Goal: Find specific page/section

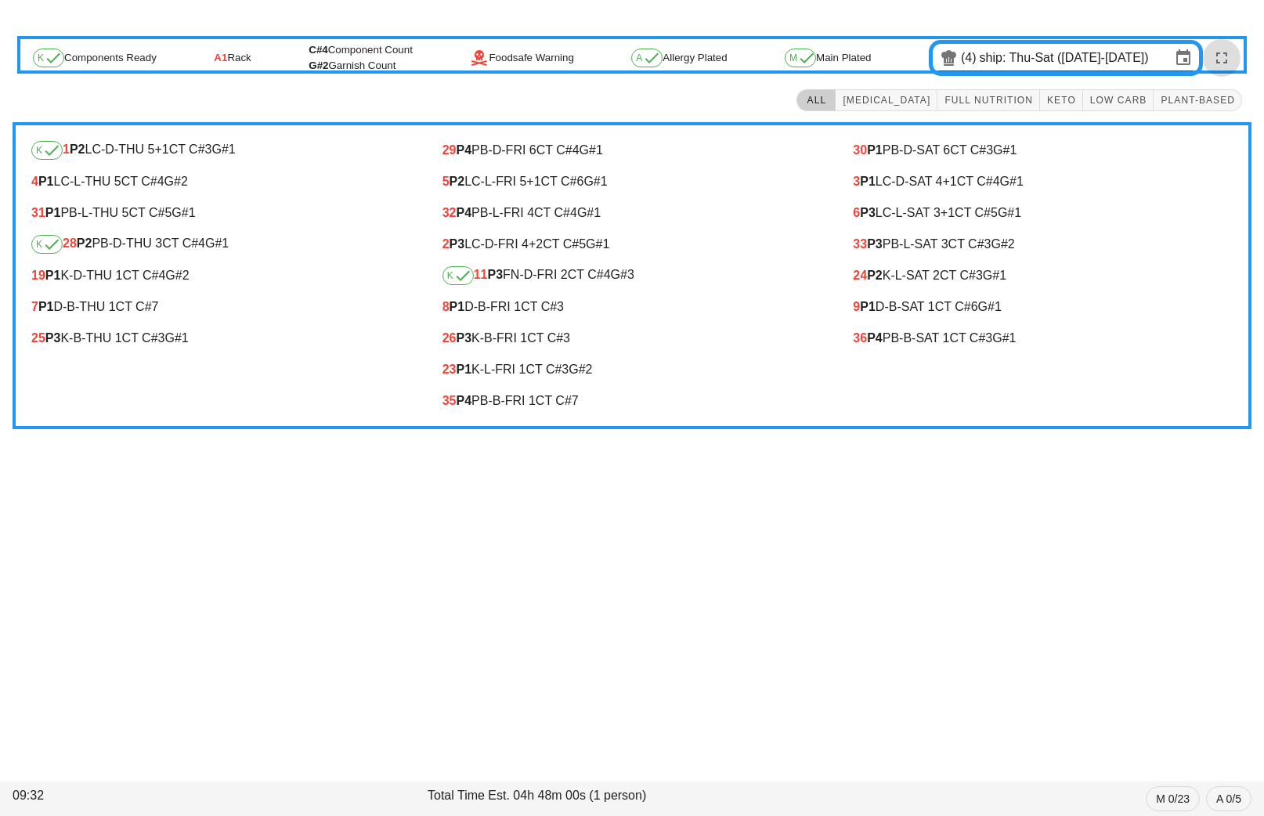
click at [1223, 62] on icon "button" at bounding box center [1222, 58] width 19 height 19
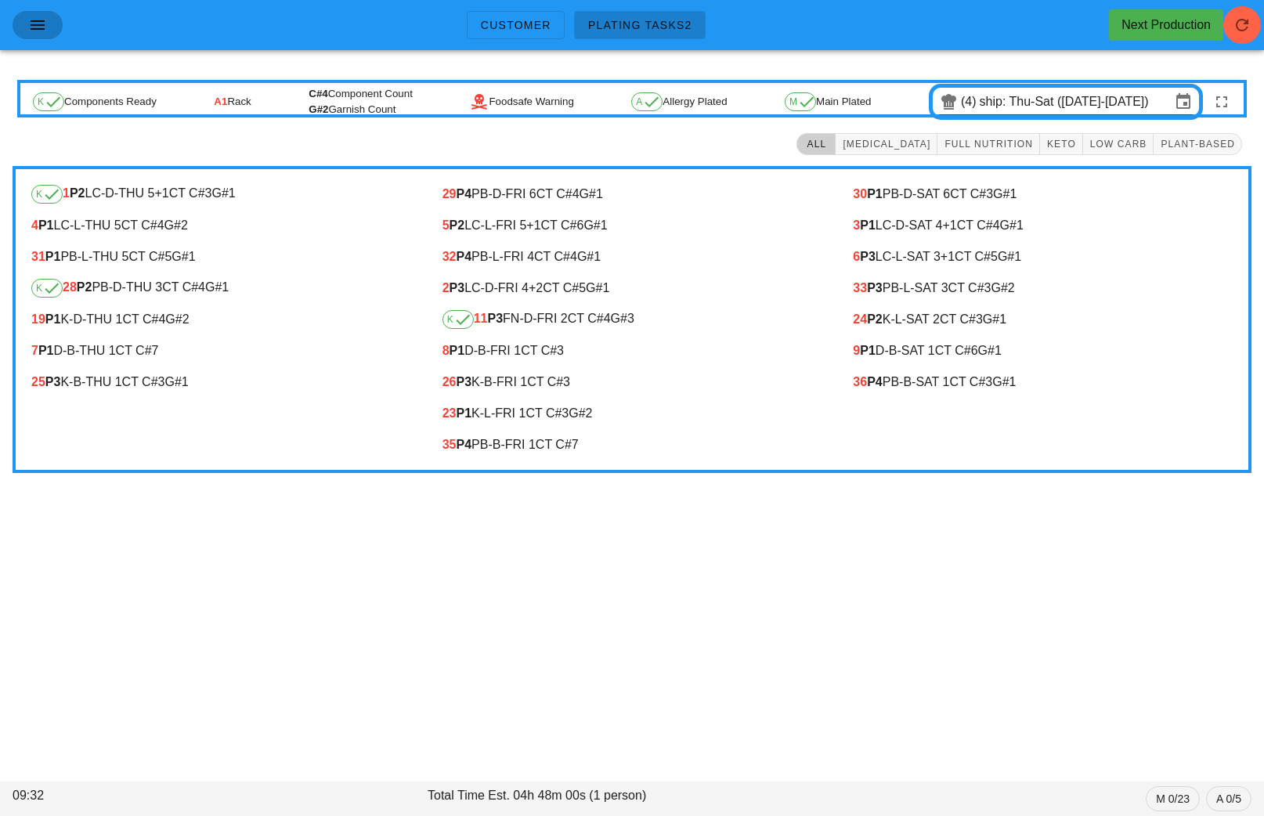
click at [14, 31] on button "button" at bounding box center [38, 25] width 50 height 28
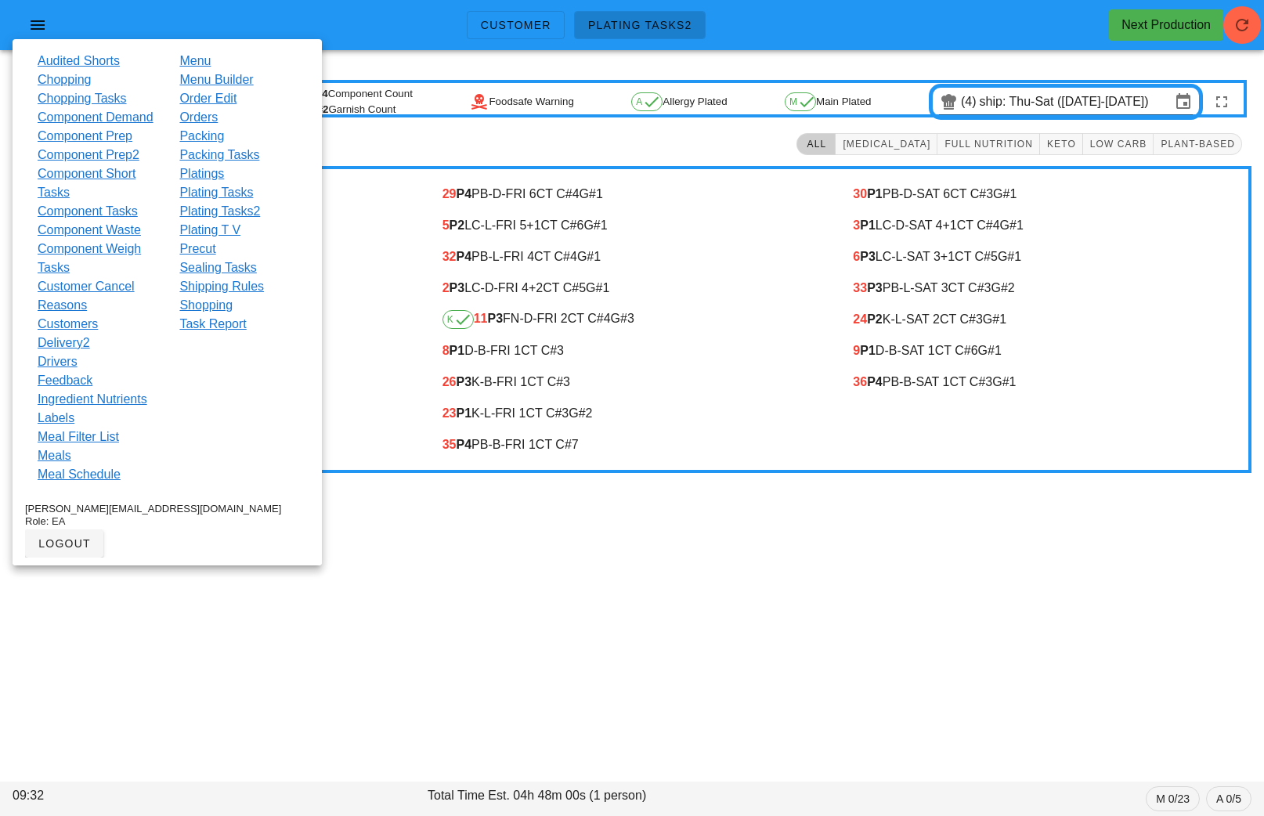
click at [198, 115] on link "Orders" at bounding box center [198, 117] width 38 height 19
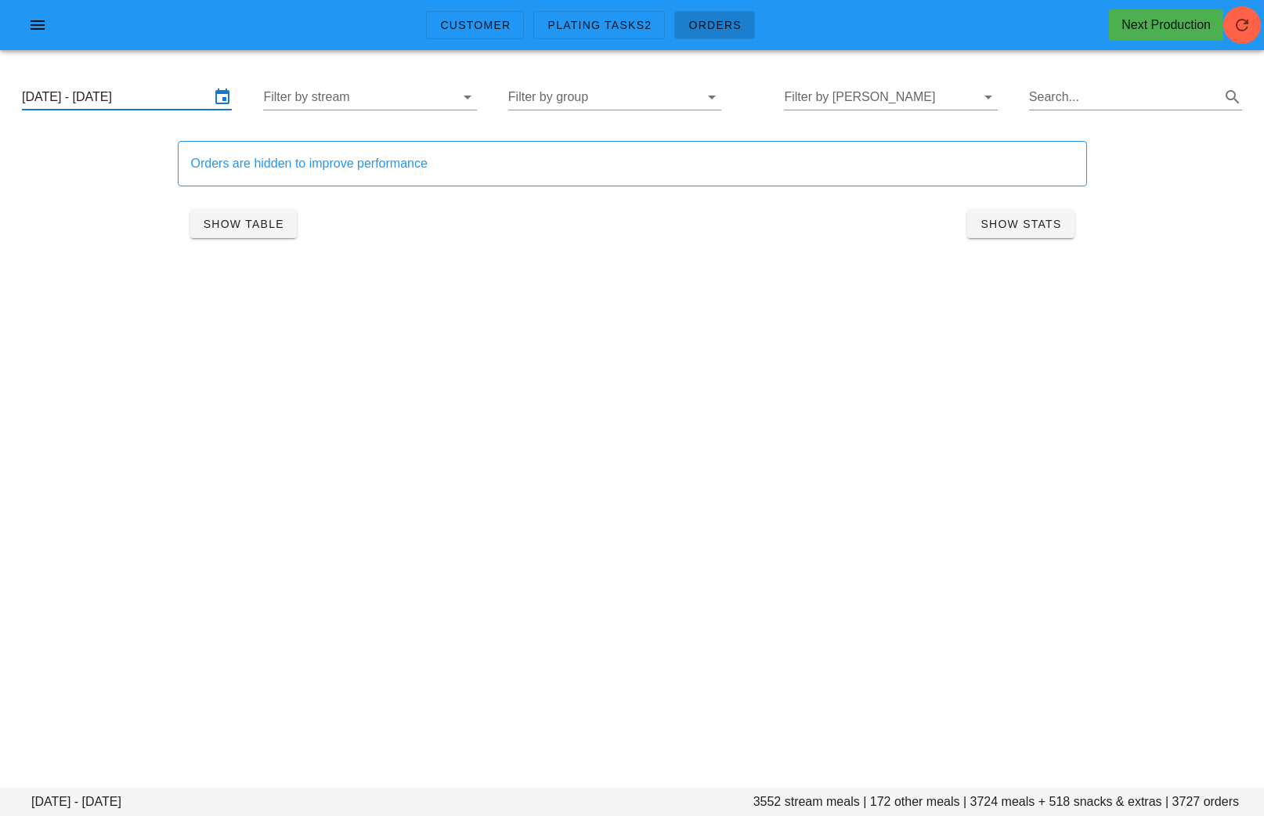
click at [159, 95] on input "Thursday August 28 - Saturday August 30" at bounding box center [116, 97] width 188 height 25
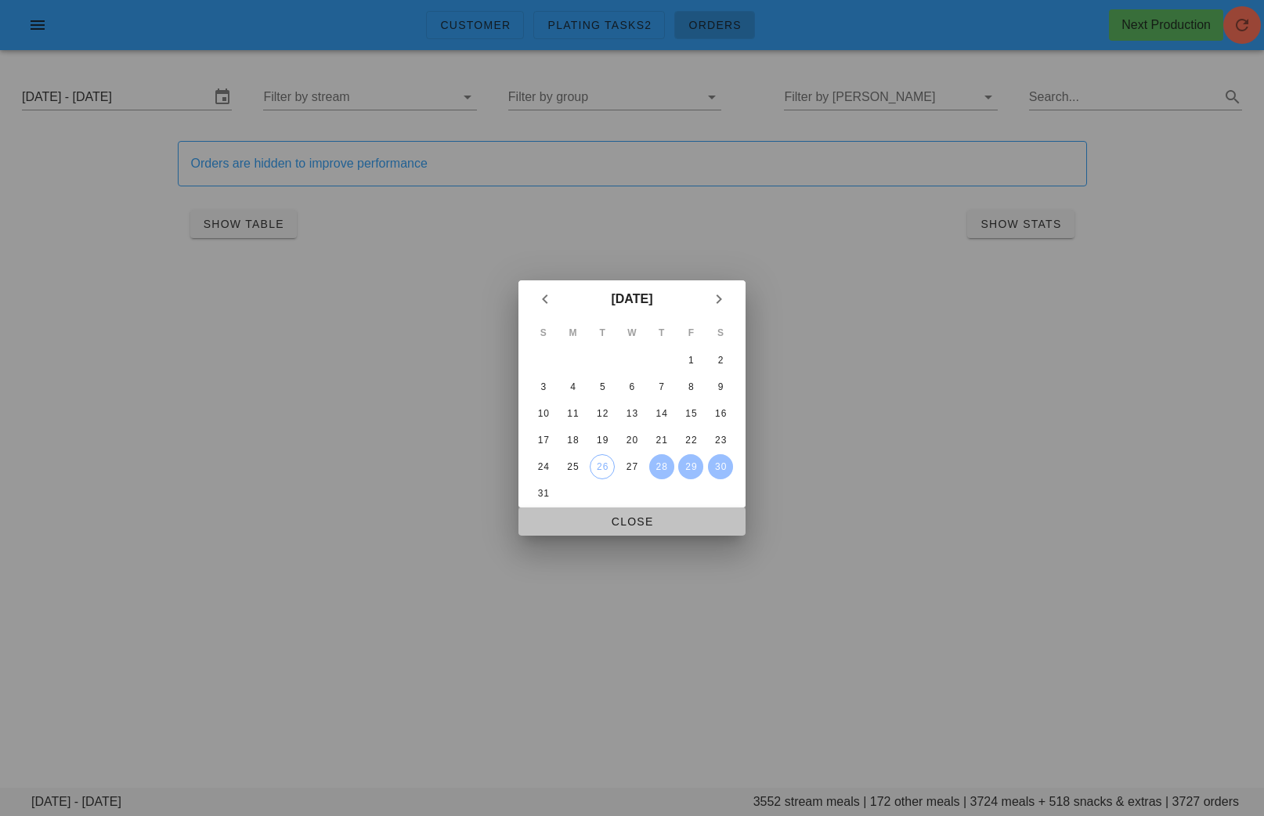
click at [628, 528] on span "Close" at bounding box center [632, 521] width 202 height 13
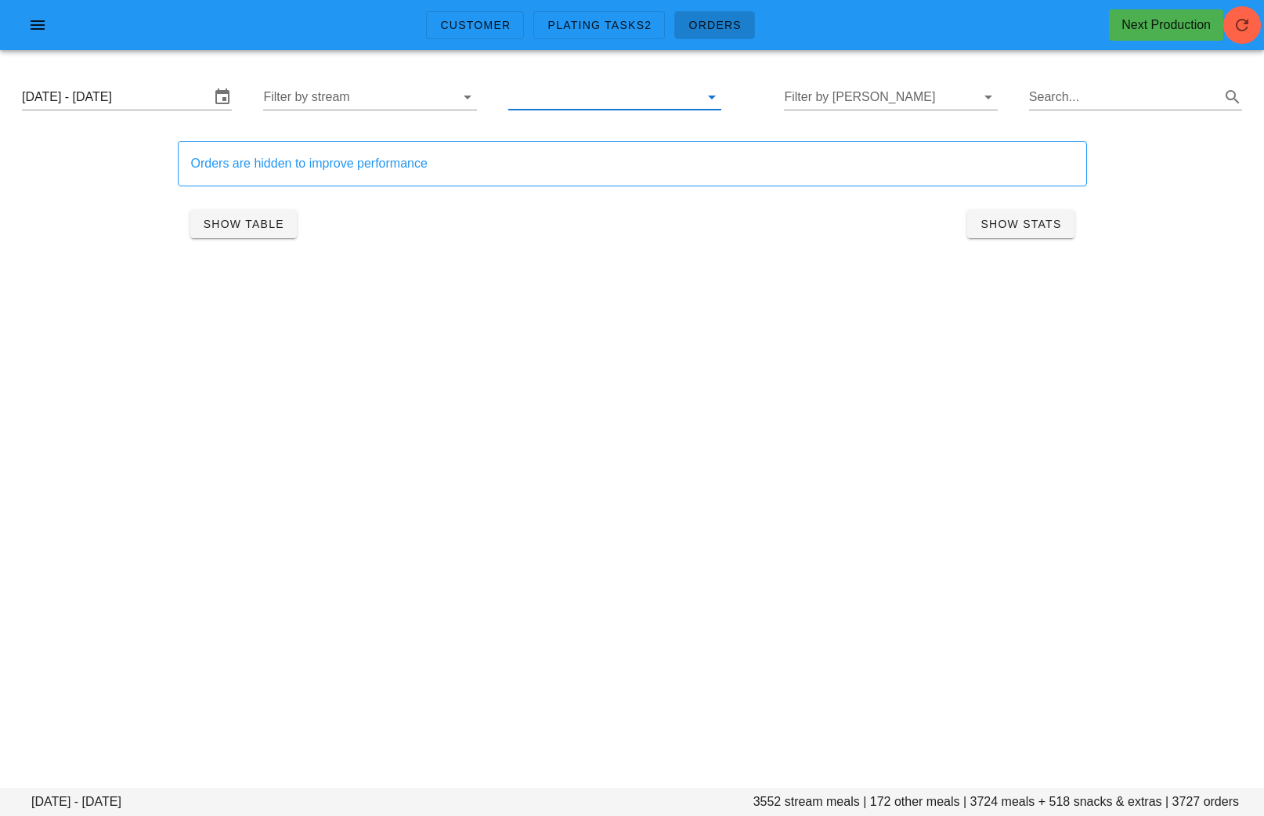
click at [618, 103] on input "text" at bounding box center [602, 97] width 188 height 25
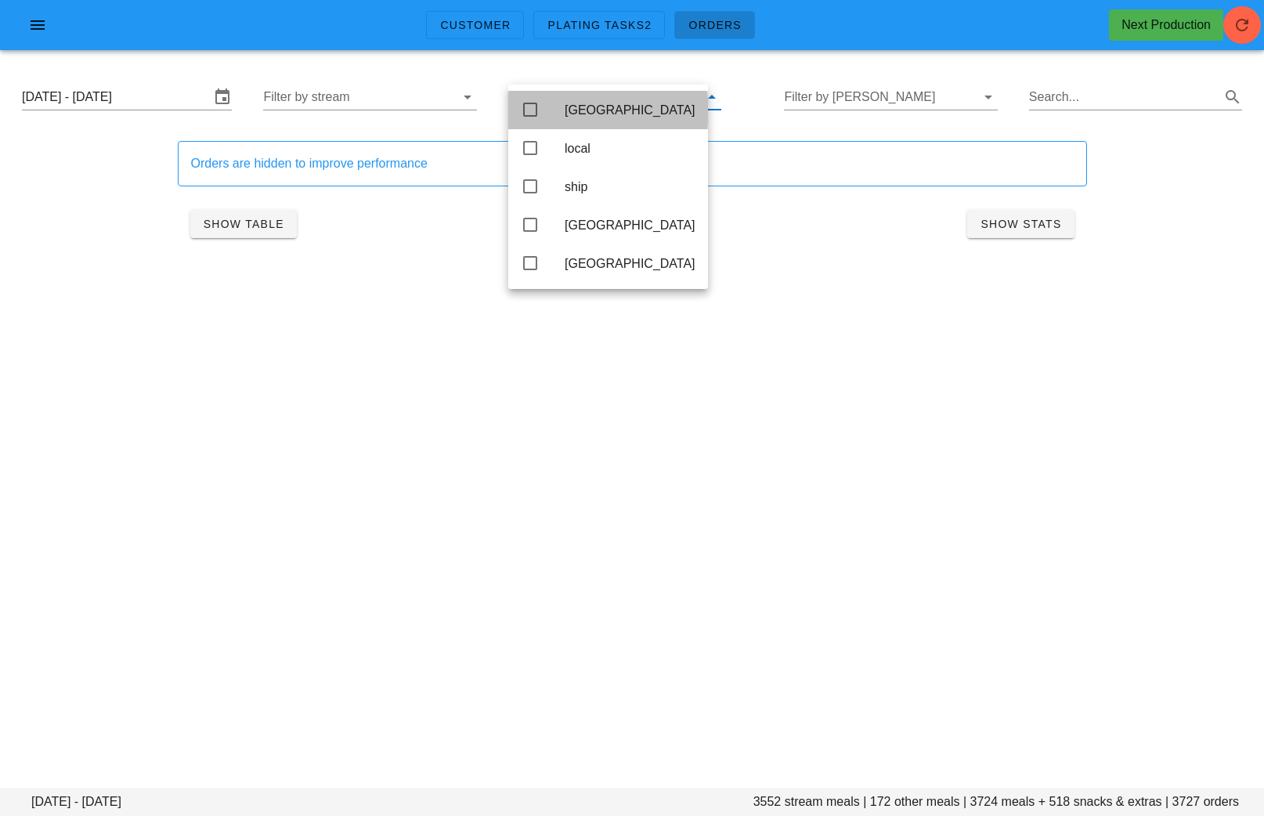
click at [606, 107] on div "Calgary" at bounding box center [630, 110] width 131 height 15
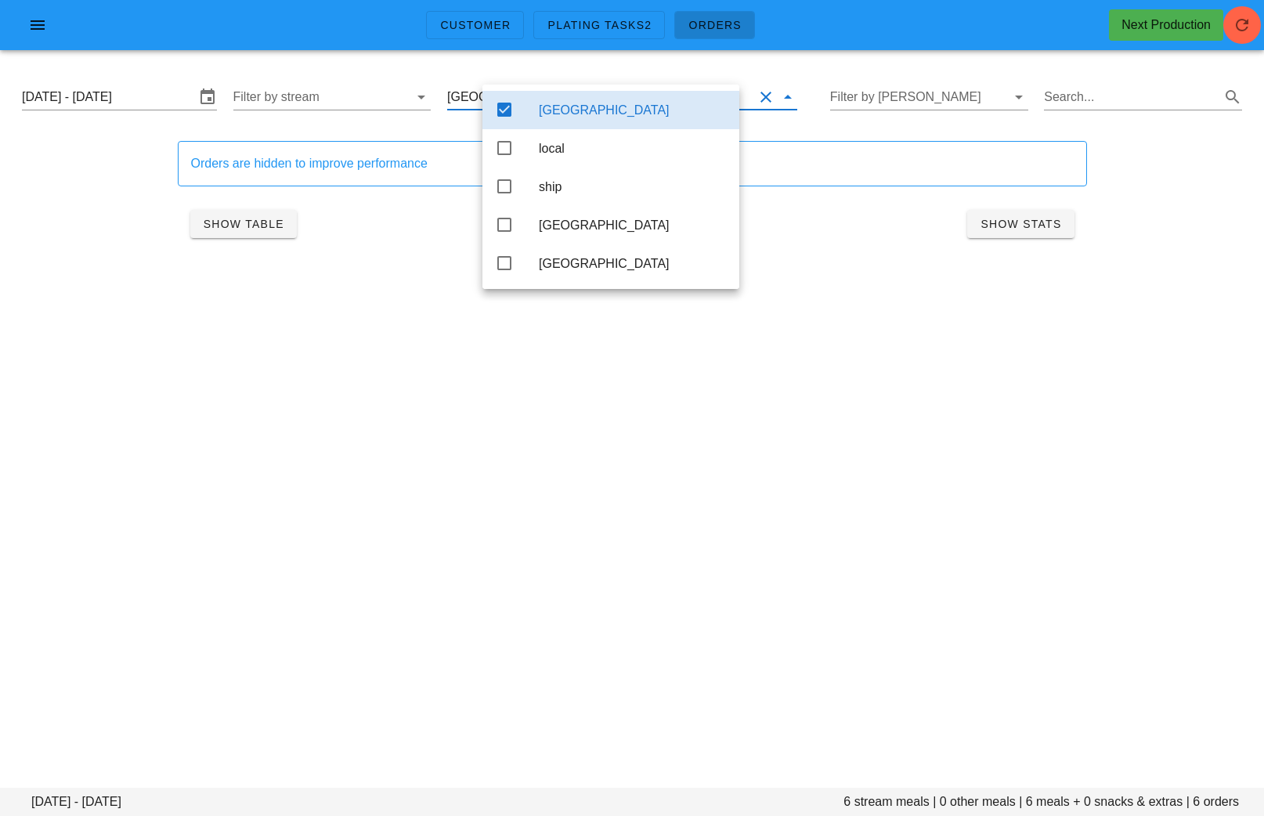
click at [492, 416] on div "Customer Plating Tasks2 Orders Next Production Thursday August 28 - Saturday Au…" at bounding box center [632, 408] width 1264 height 816
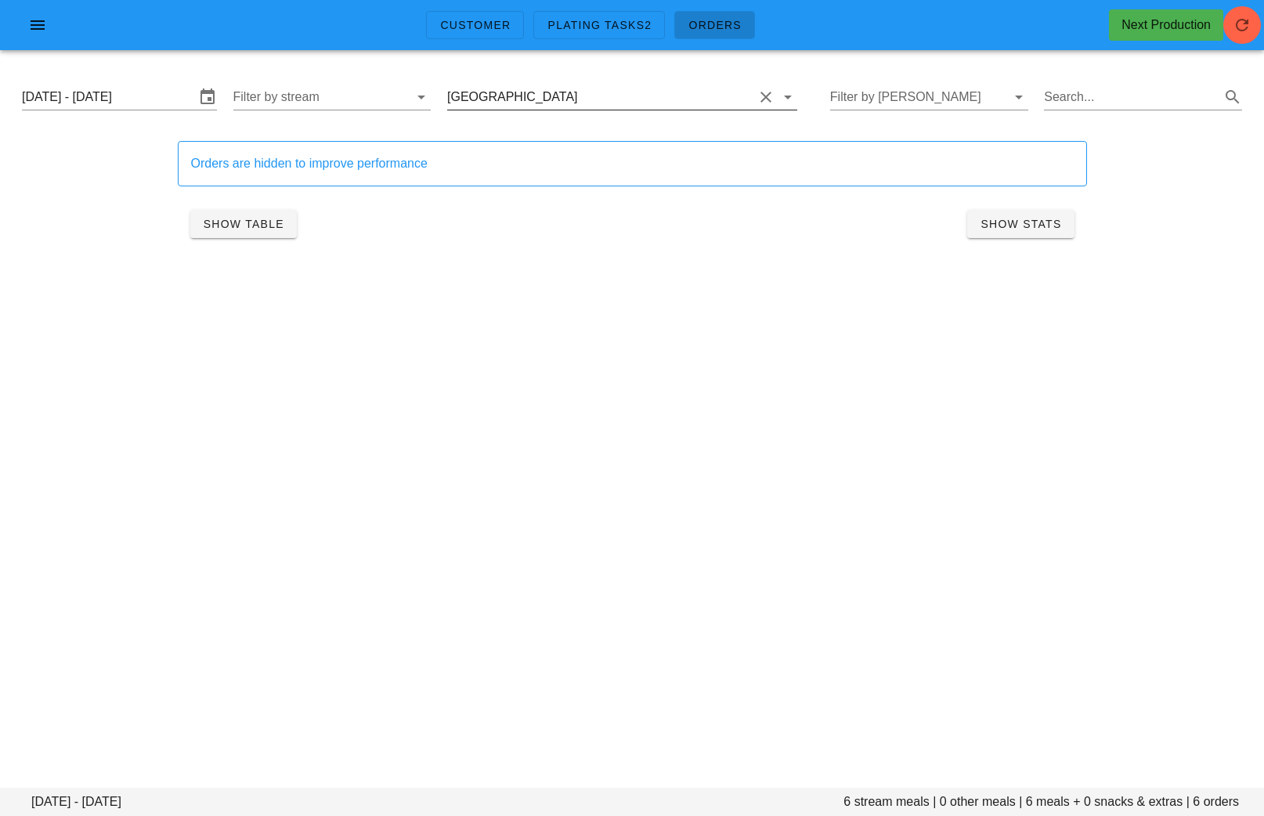
click at [584, 94] on input "text" at bounding box center [667, 97] width 173 height 25
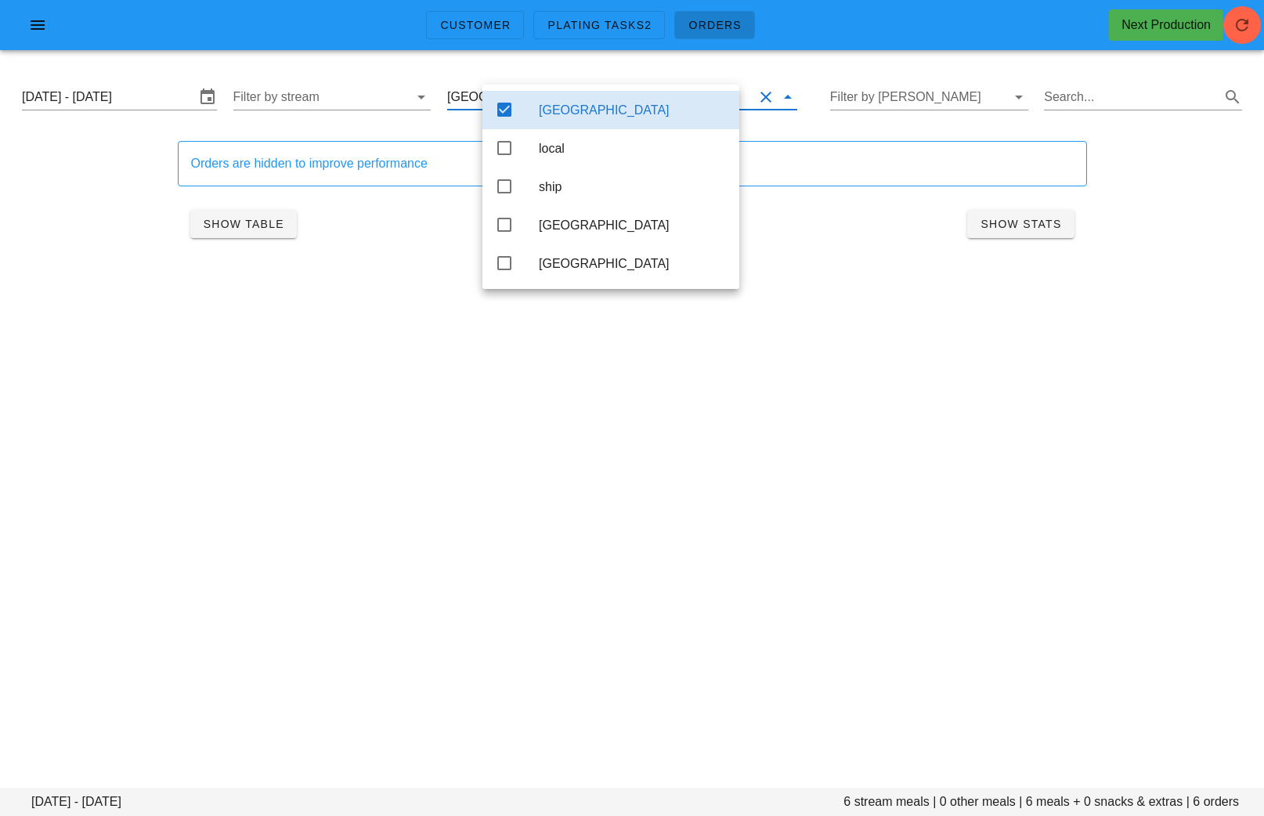
click at [607, 428] on div "Customer Plating Tasks2 Orders Next Production Thursday August 28 - Saturday Au…" at bounding box center [632, 408] width 1264 height 816
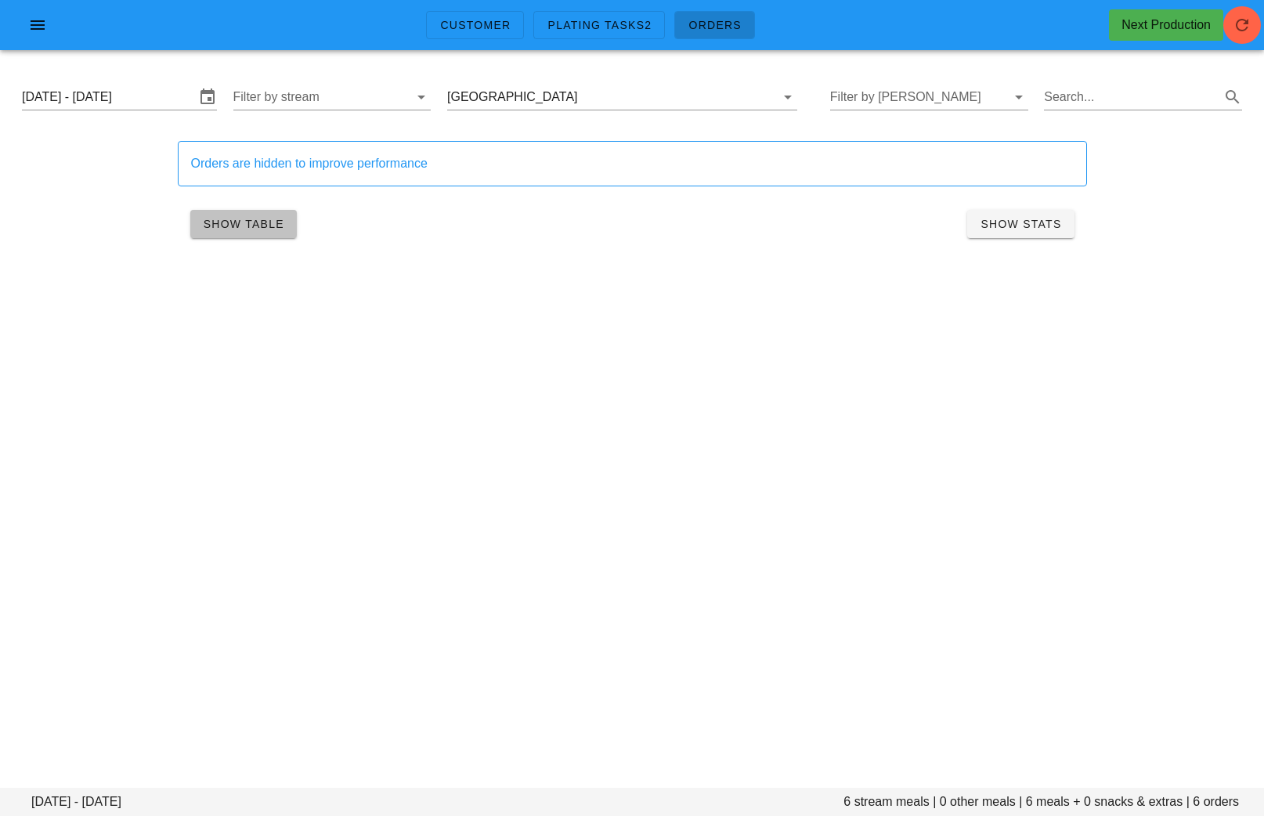
click at [257, 230] on span "Show Table" at bounding box center [243, 224] width 81 height 13
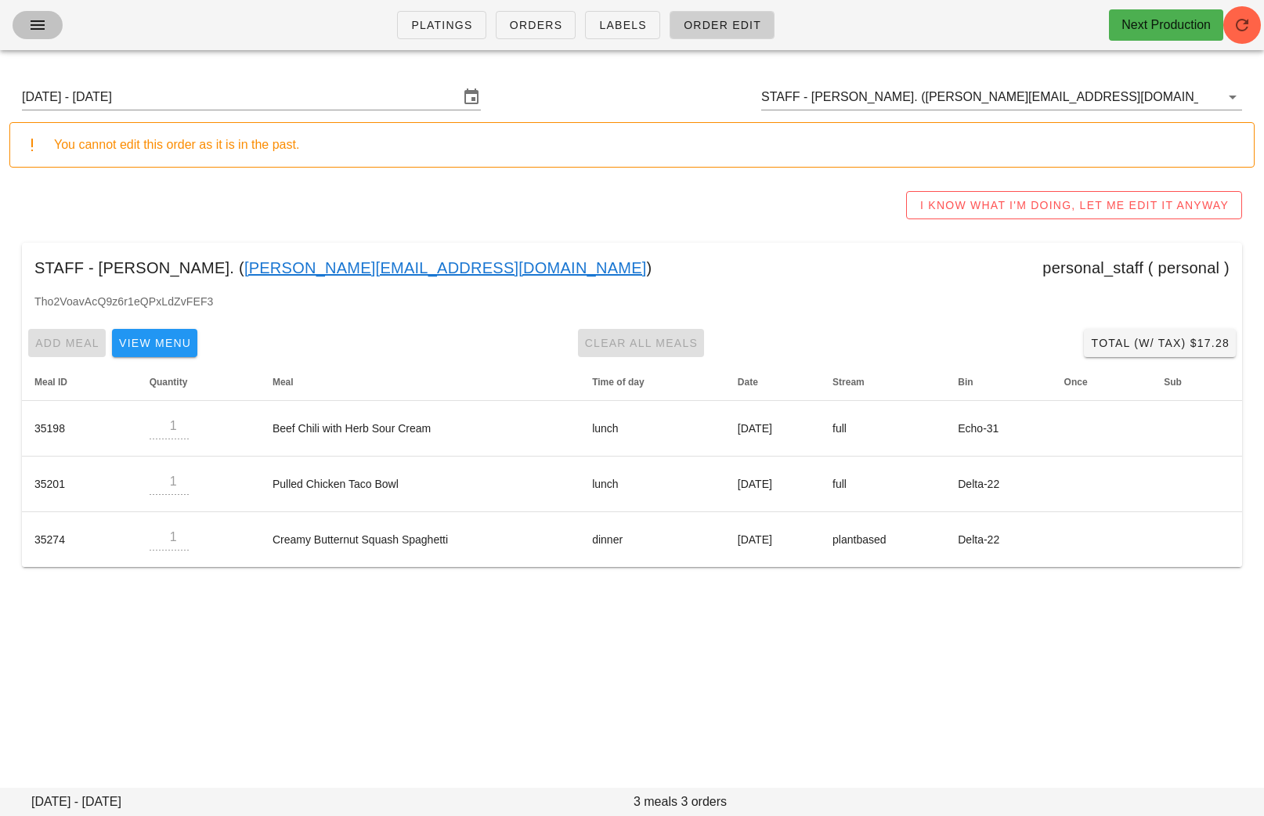
click at [40, 25] on icon "button" at bounding box center [37, 25] width 19 height 19
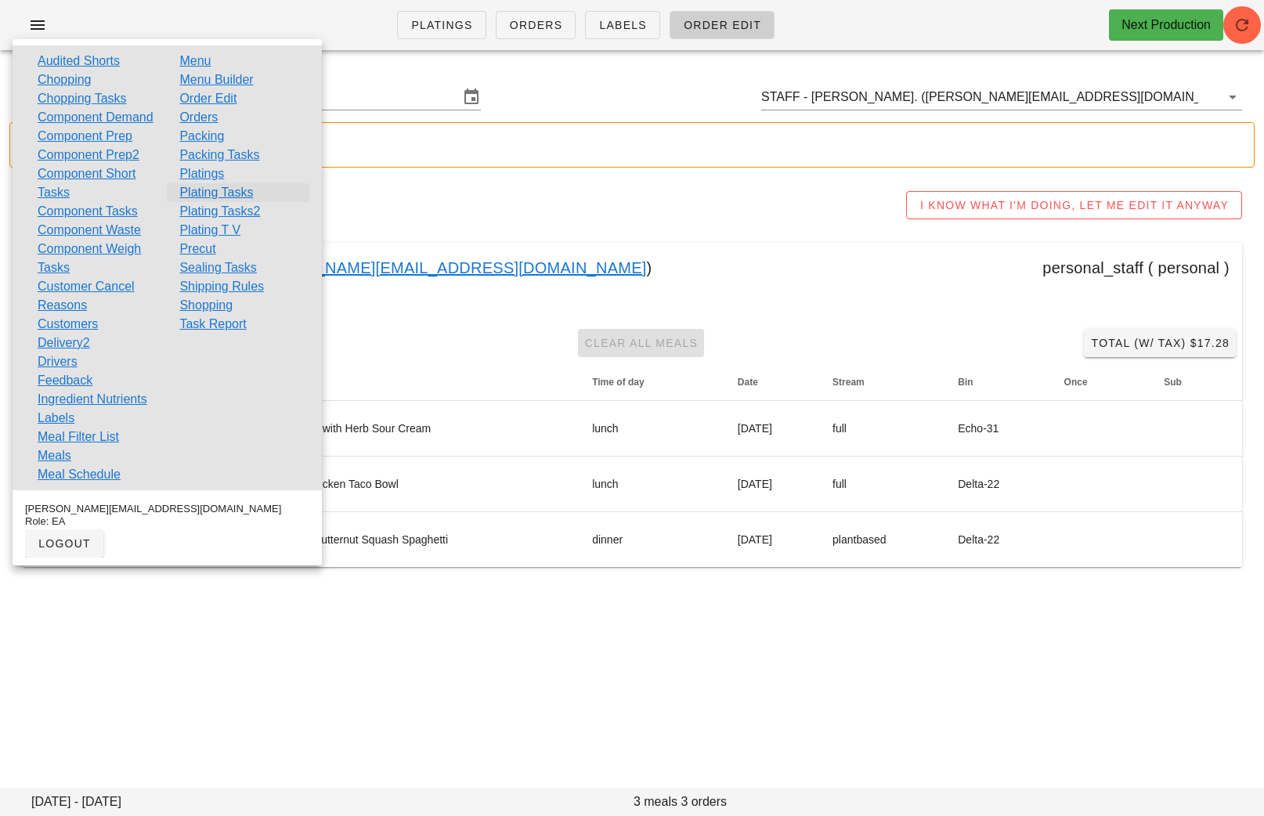
click at [241, 194] on link "Plating Tasks" at bounding box center [216, 192] width 74 height 19
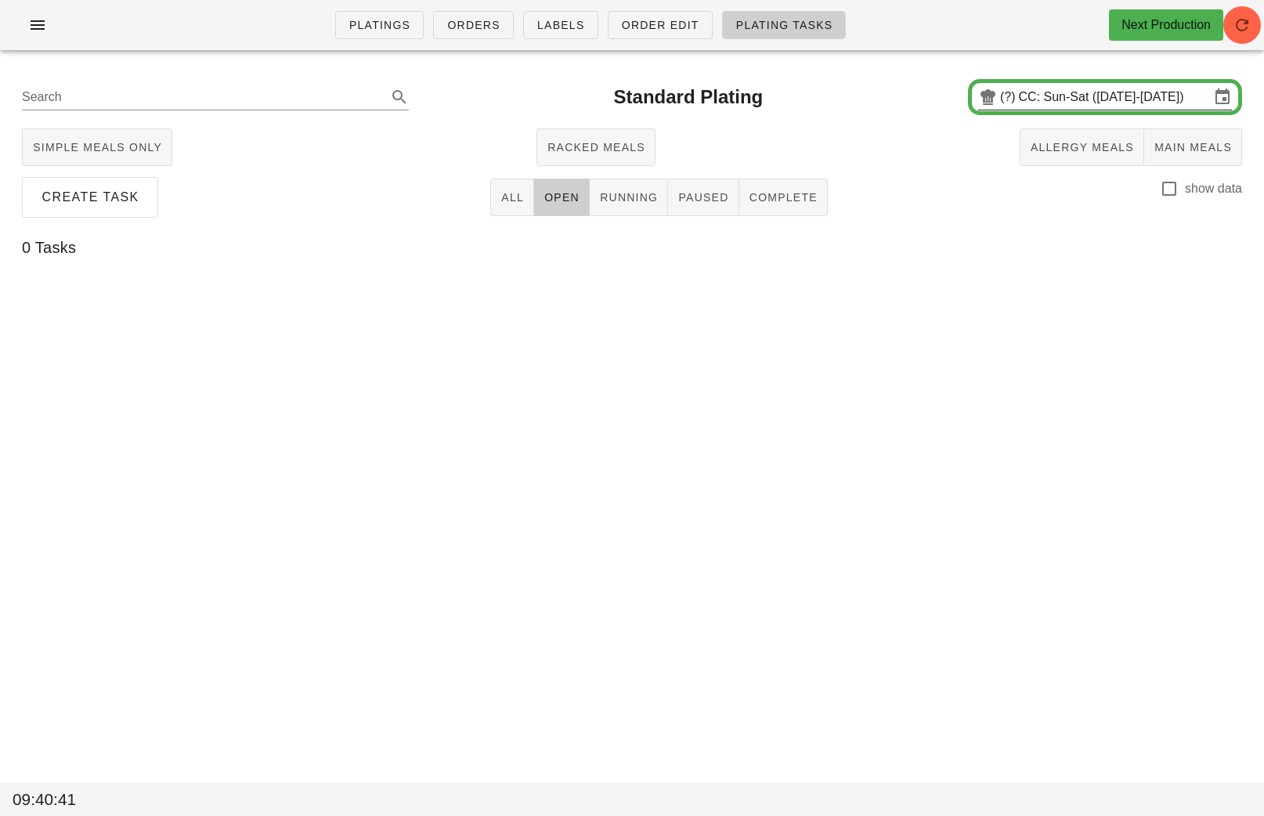
click at [1078, 87] on input "CC: Sun-Sat ([DATE]-[DATE])" at bounding box center [1114, 97] width 191 height 25
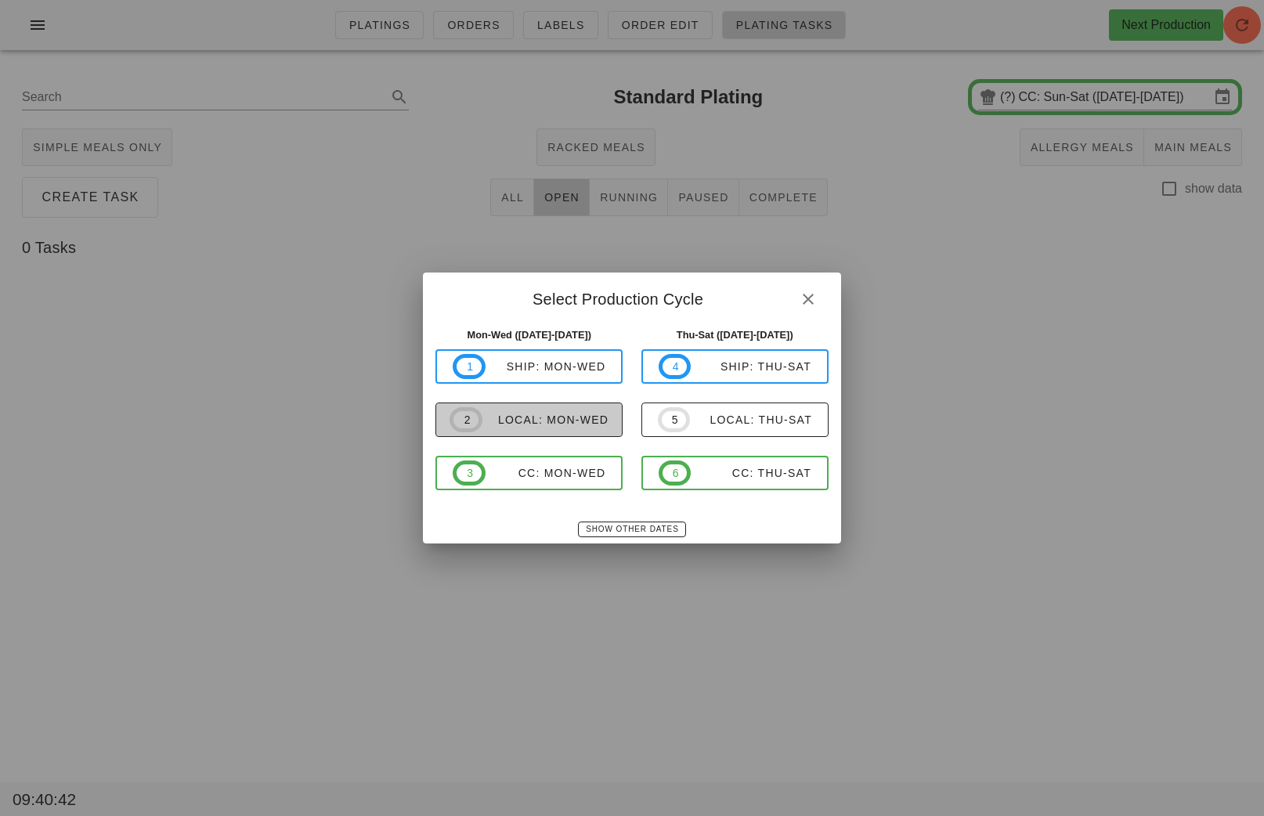
click at [549, 417] on div "local: Mon-Wed" at bounding box center [546, 420] width 126 height 13
type input "local: Mon-Wed ([DATE]-[DATE])"
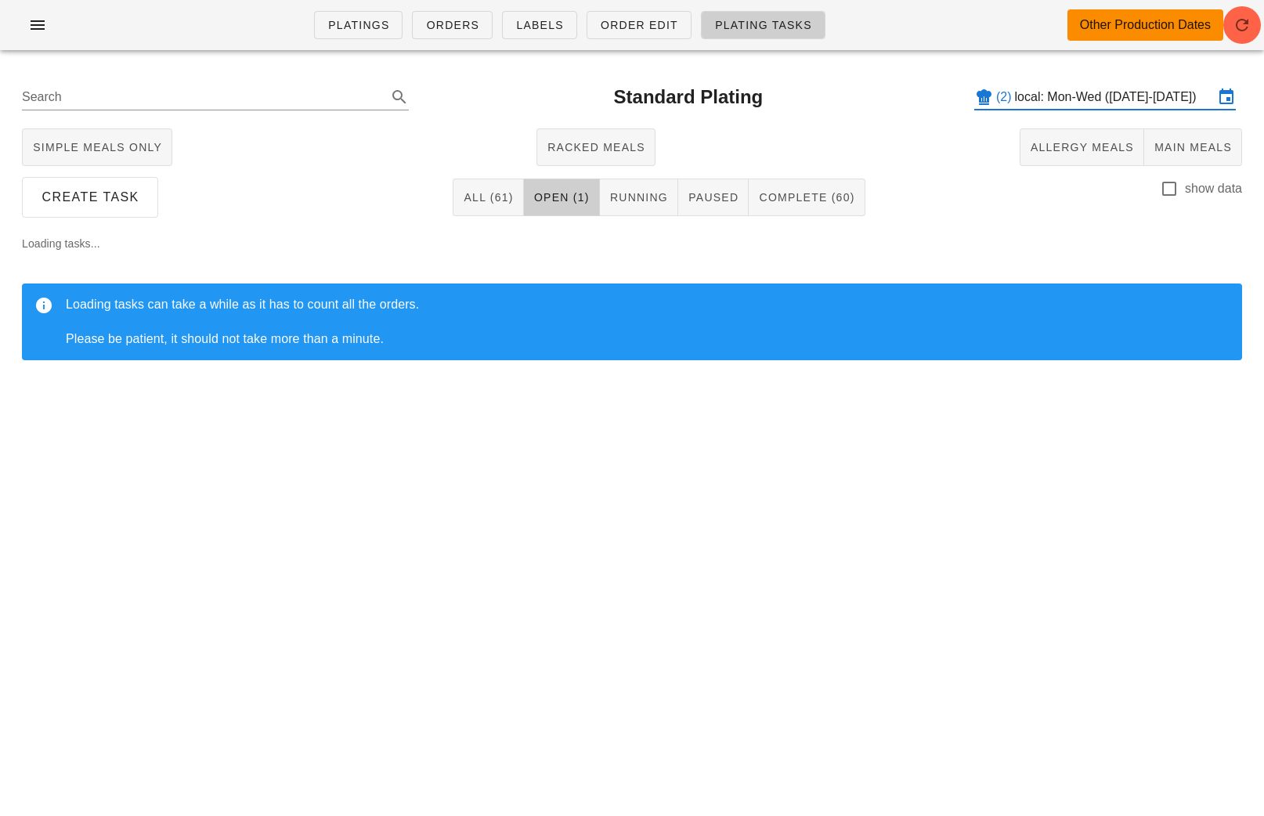
click at [1076, 103] on input "local: Mon-Wed ([DATE]-[DATE])" at bounding box center [1114, 97] width 199 height 25
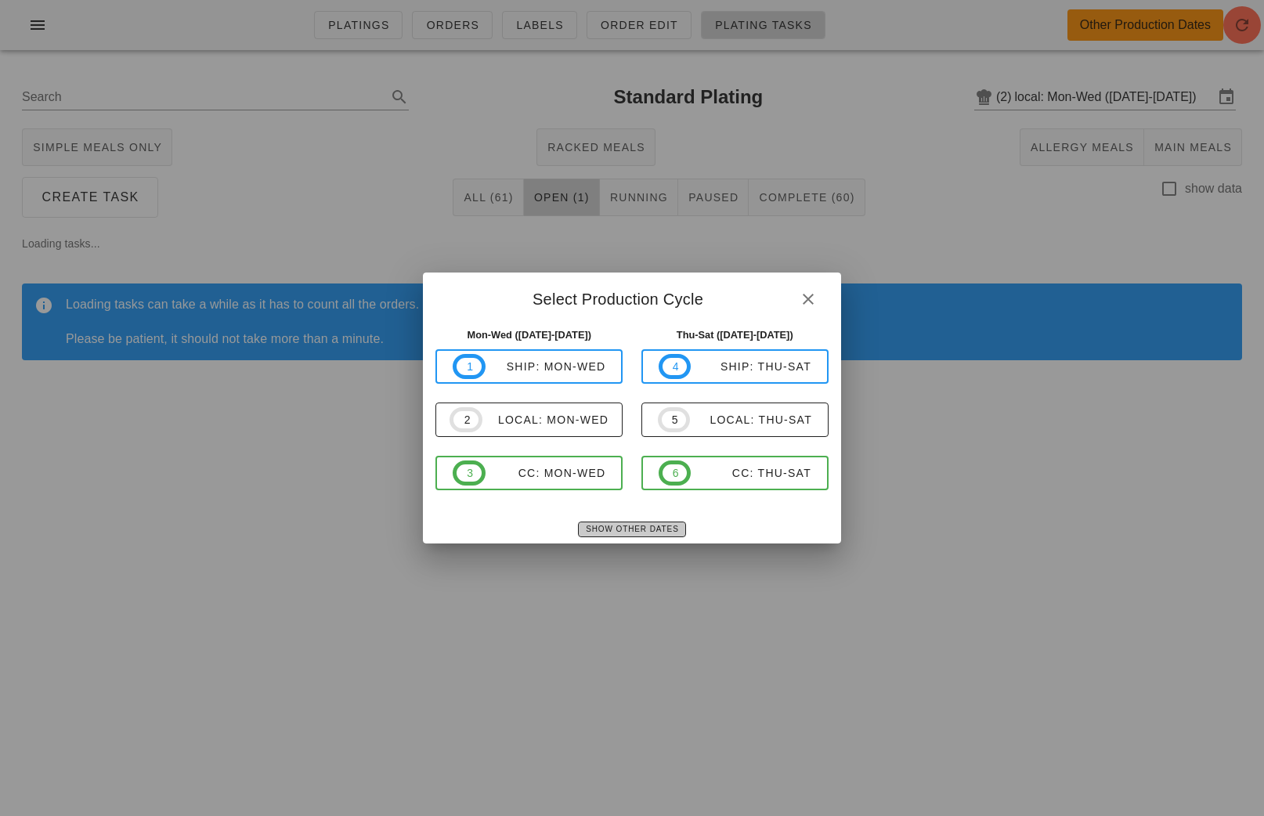
click at [605, 533] on span "Show Other Dates" at bounding box center [631, 529] width 93 height 9
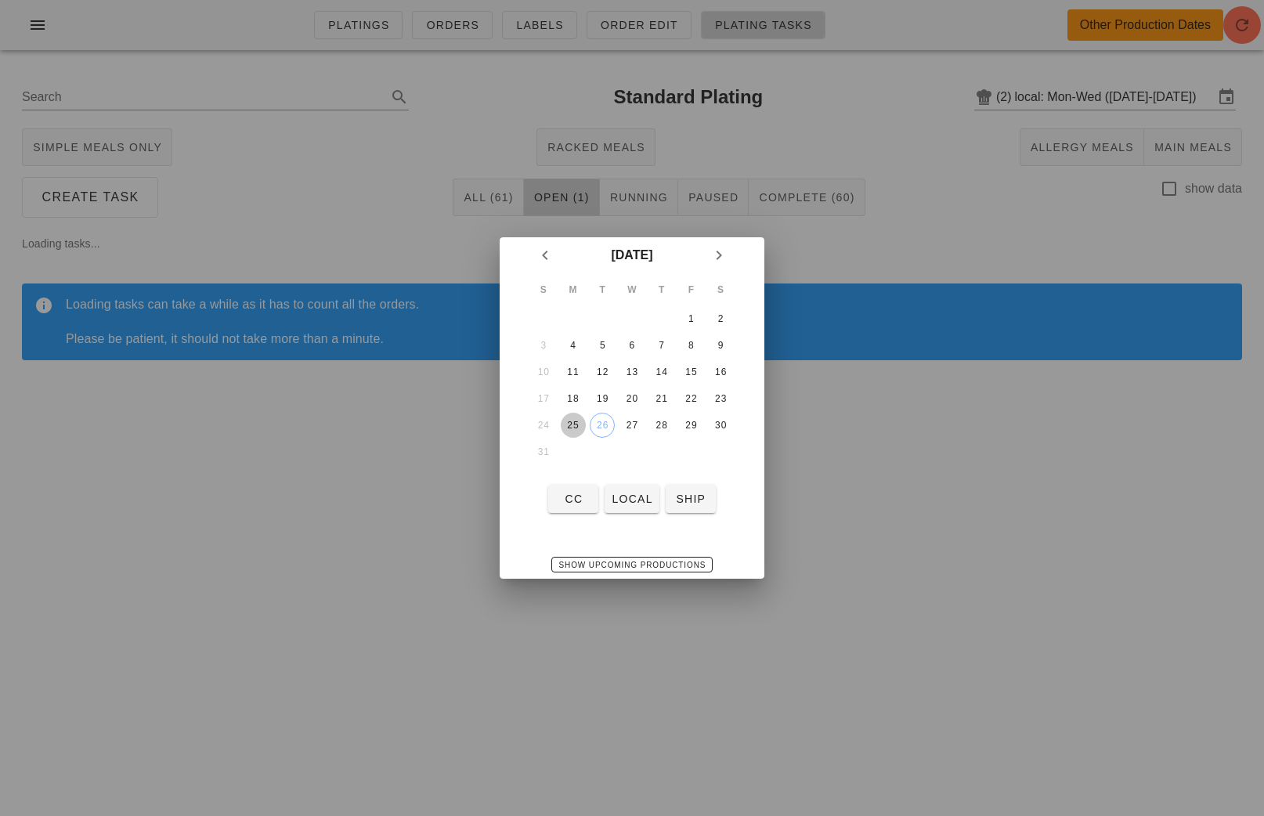
click at [577, 427] on div "25" at bounding box center [573, 425] width 25 height 11
click at [628, 510] on button "local" at bounding box center [632, 499] width 54 height 28
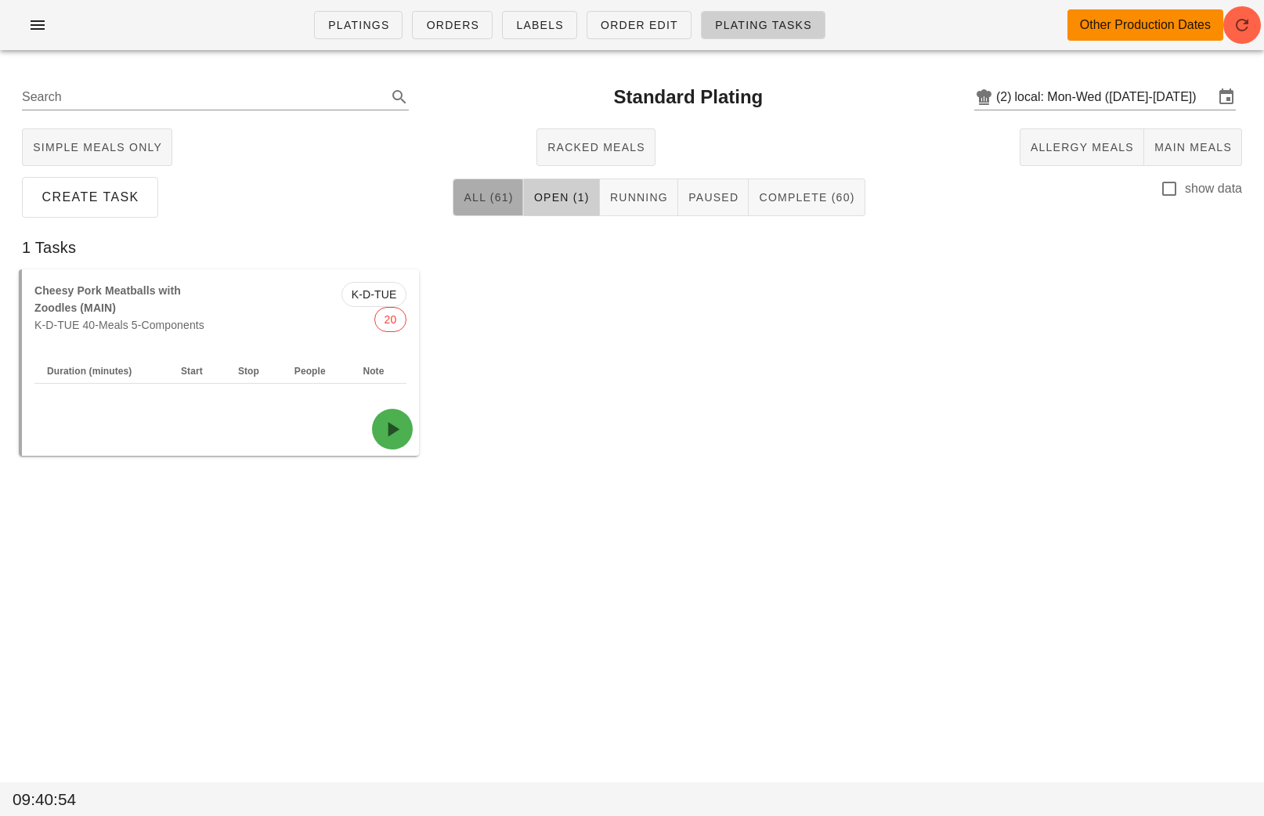
click at [497, 202] on span "All (61)" at bounding box center [488, 197] width 50 height 13
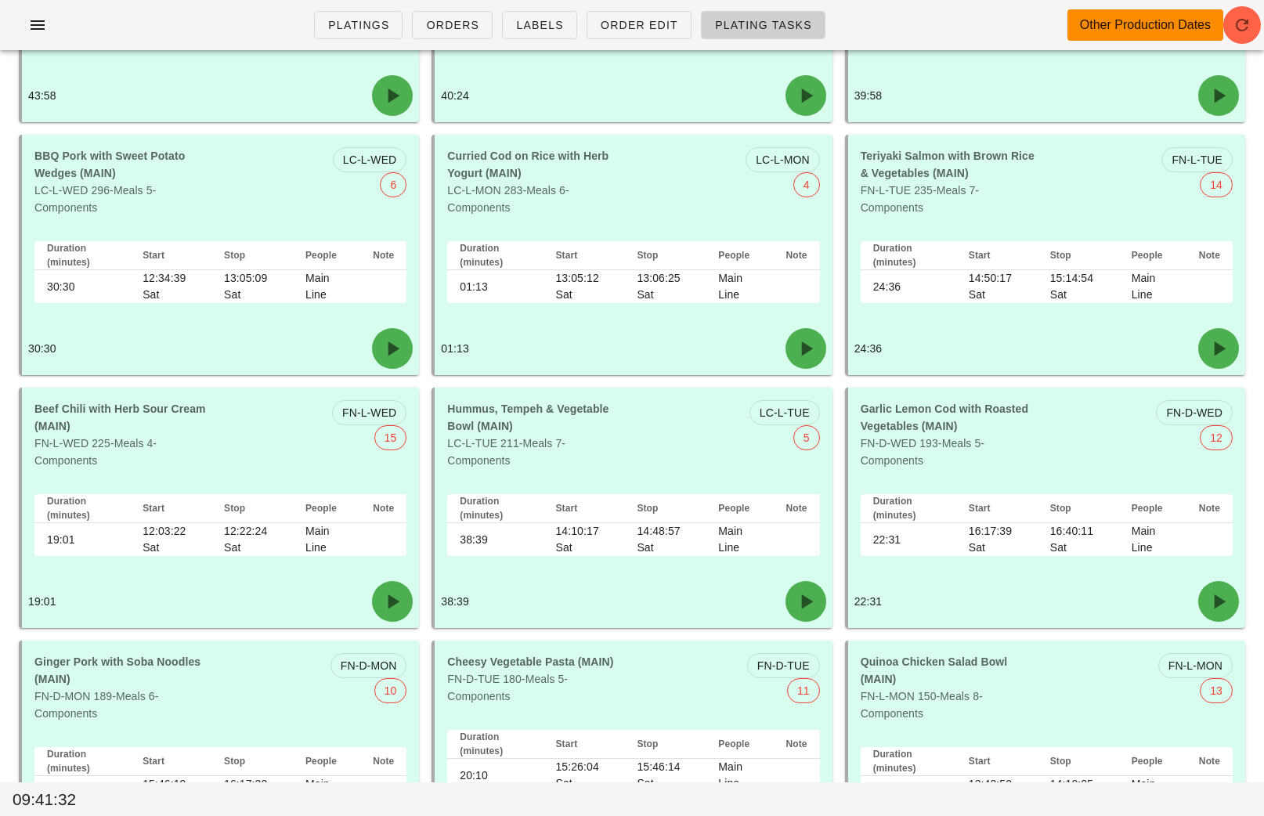
scroll to position [4194, 0]
